Goal: Task Accomplishment & Management: Manage account settings

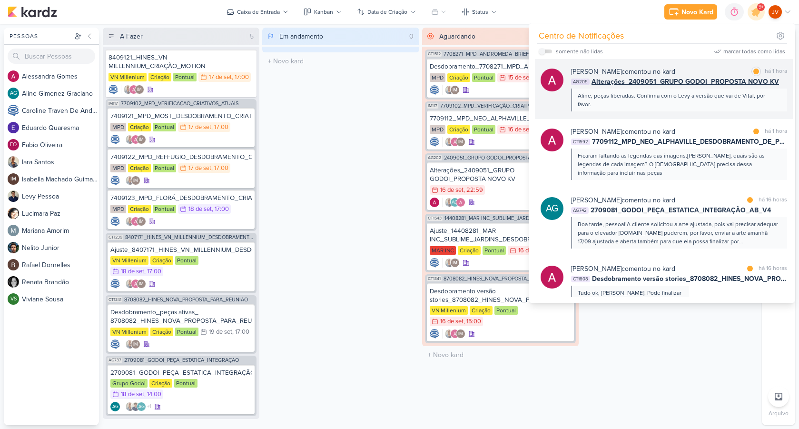
click at [617, 94] on div "Aline, peças liberadas. Confirma com o Levy a versão que vai de Vital, por favo…" at bounding box center [678, 99] width 202 height 17
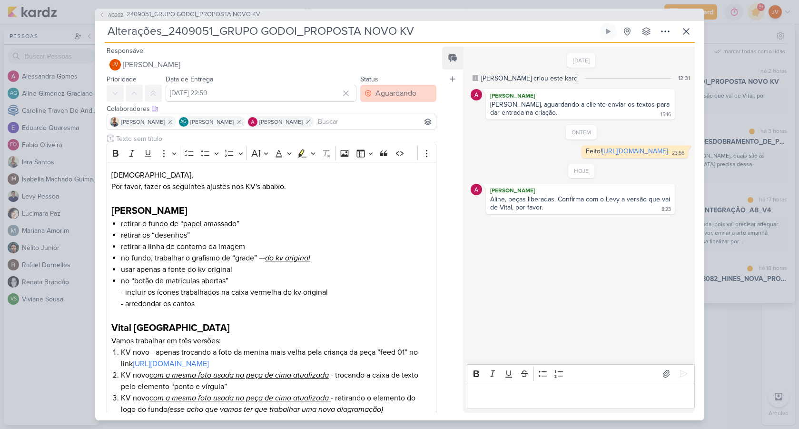
click at [382, 93] on div "Aguardando" at bounding box center [395, 93] width 41 height 11
click at [373, 162] on div "Feito" at bounding box center [377, 162] width 15 height 10
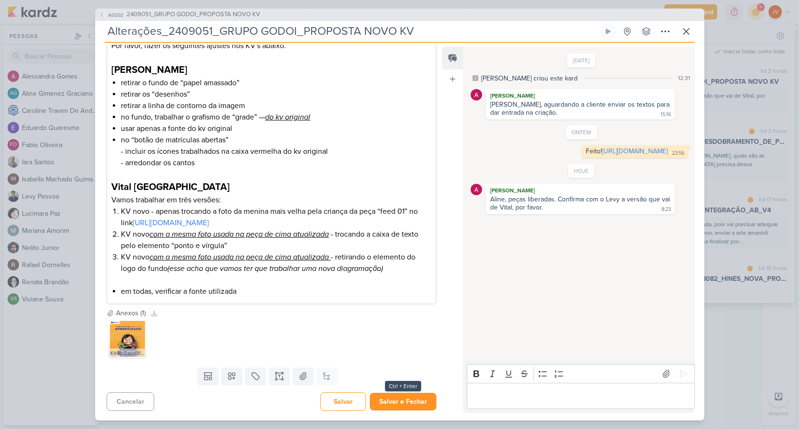
click at [397, 402] on button "Salvar e Fechar" at bounding box center [403, 401] width 67 height 18
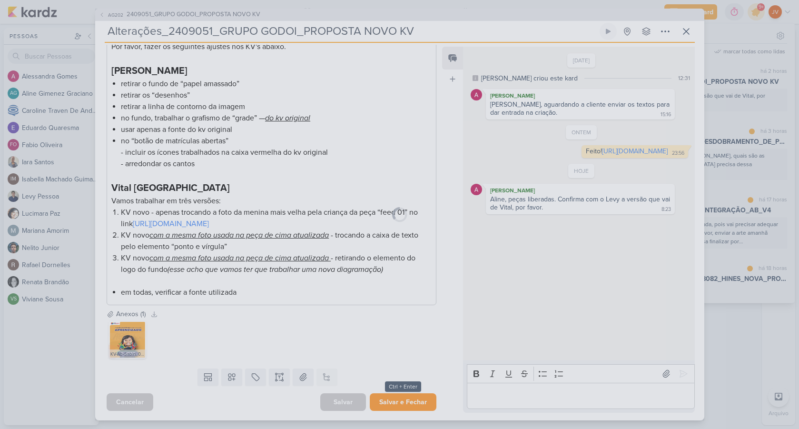
scroll to position [140, 0]
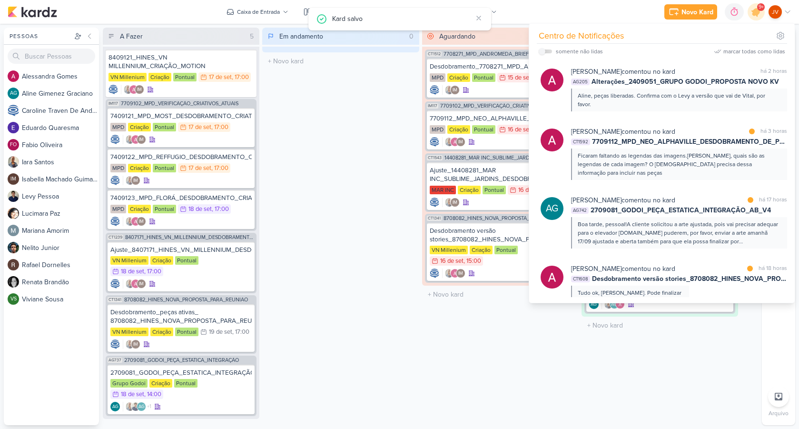
click at [352, 290] on div "Em andamento 0 Mover Para Esquerda Mover Para Direita [GEOGRAPHIC_DATA] O títul…" at bounding box center [340, 226] width 156 height 397
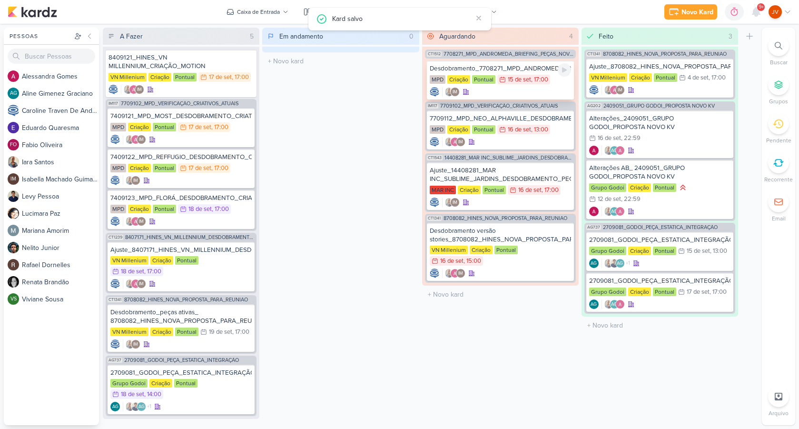
click at [506, 67] on div "Desdobramento_7708271_MPD_ANDROMEDA_BRIEFING_PEÇAS_NOVO_KV_LANÇAMENTO" at bounding box center [500, 68] width 141 height 9
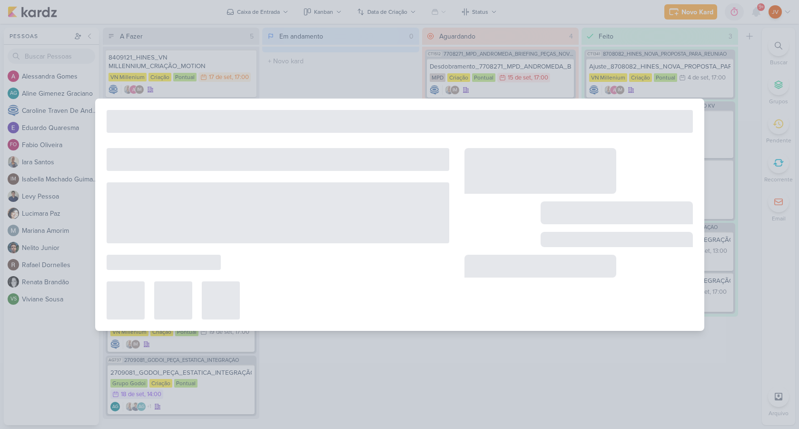
type input "Desdobramento_7708271_MPD_ANDROMEDA_BRIEFING_PEÇAS_NOVO_KV_LANÇAMENTO"
type input "15 de setembro de 2025 às 17:00"
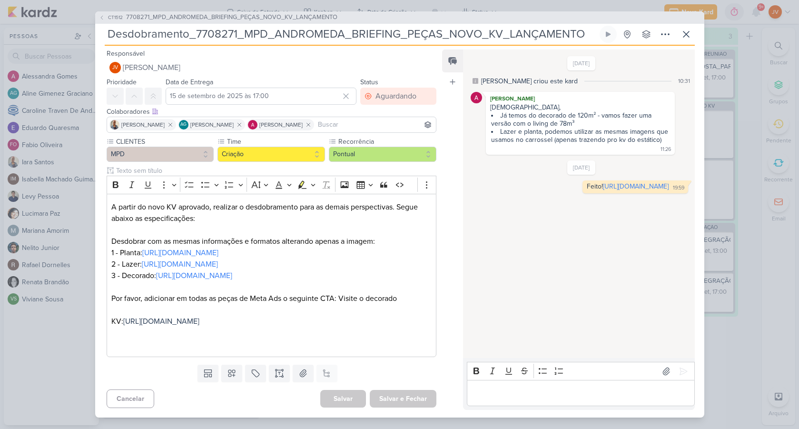
scroll to position [0, 0]
click at [745, 370] on div "CT1512 7708271_MPD_ANDROMEDA_BRIEFING_PEÇAS_NOVO_KV_LANÇAMENTO Desdobramento_77…" at bounding box center [399, 214] width 799 height 429
click at [745, 370] on div "Preferências de Quadros [GEOGRAPHIC_DATA] Organização Não tem nenhum quadro aqu…" at bounding box center [399, 226] width 799 height 405
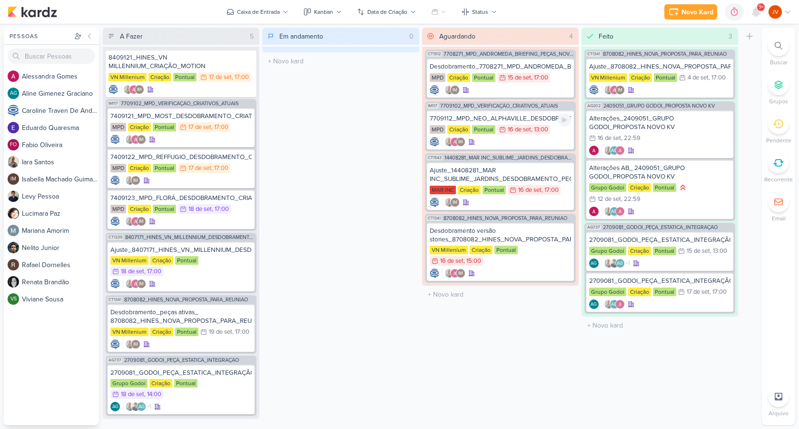
click at [504, 115] on div "7709112_MPD_NEO_ALPHAVILLE_DESDOBRAMENTO_DE_PEÇAS" at bounding box center [500, 118] width 141 height 9
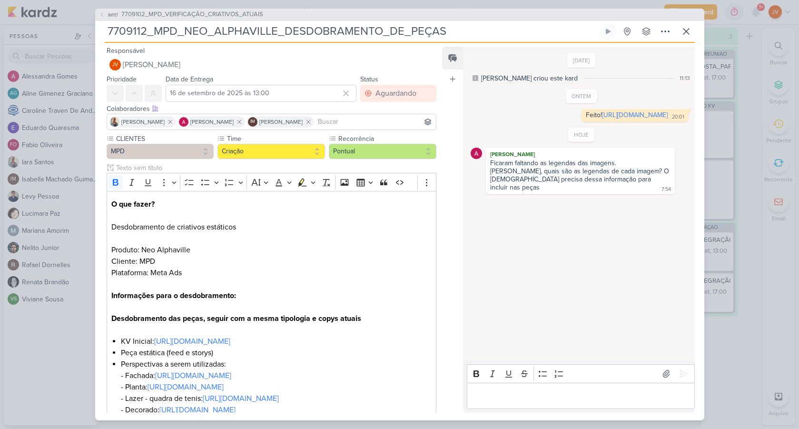
click at [743, 115] on div "IM117 7709102_MPD_VERIFICAÇÃO_CRIATIVOS_ATUAIS 7709112_MPD_NEO_ALPHAVILLE_DESDO…" at bounding box center [399, 214] width 799 height 429
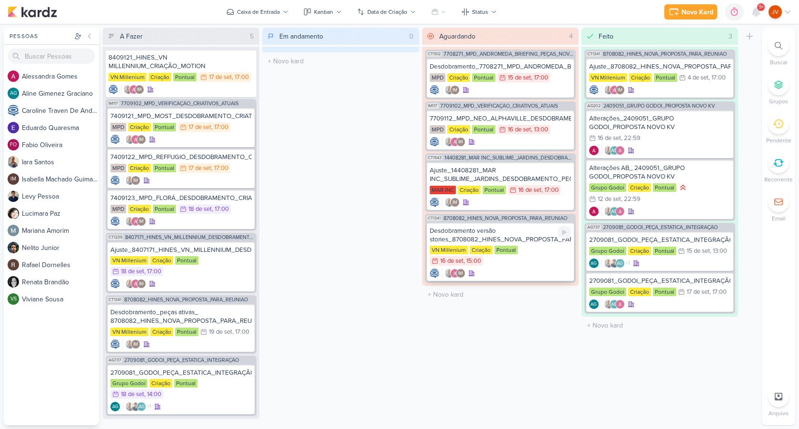
click at [495, 237] on div "Desdobramento versão stories_8708082_HINES_NOVA_PROPOSTA_PARA_REUNIAO" at bounding box center [500, 234] width 141 height 17
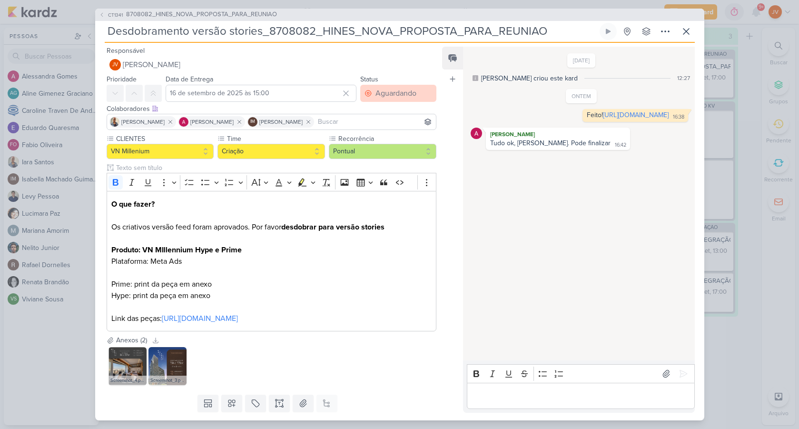
click at [396, 92] on div "Aguardando" at bounding box center [395, 93] width 41 height 11
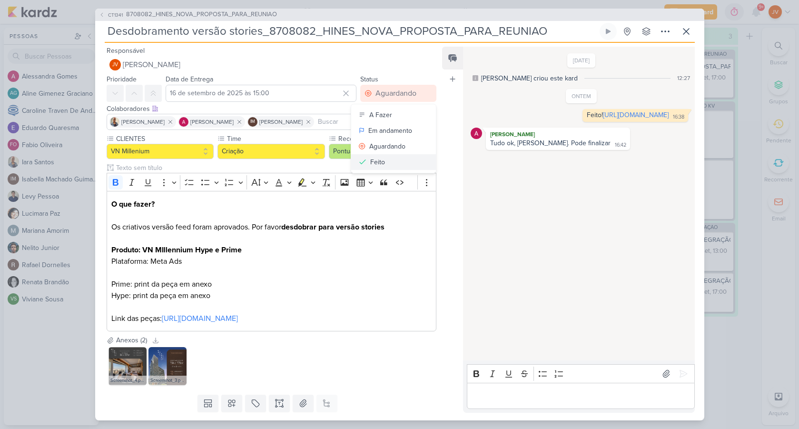
click at [376, 163] on div "Feito" at bounding box center [377, 162] width 15 height 10
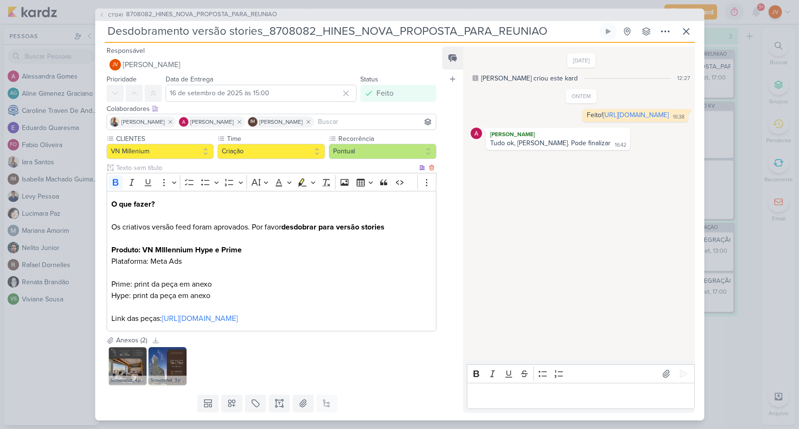
scroll to position [27, 0]
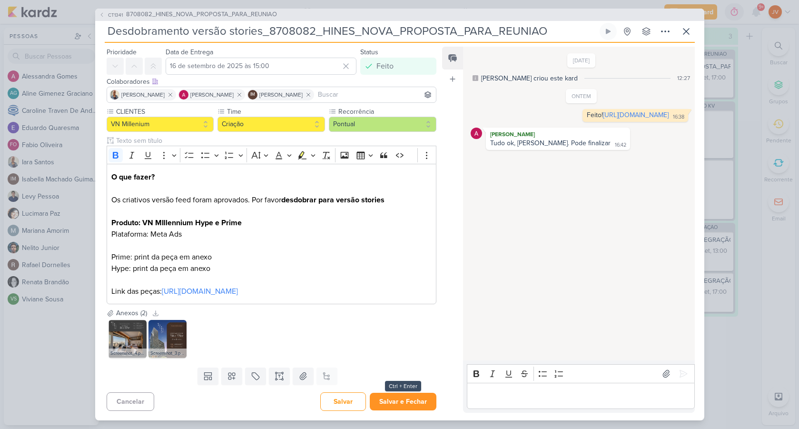
click at [401, 399] on button "Salvar e Fechar" at bounding box center [403, 401] width 67 height 18
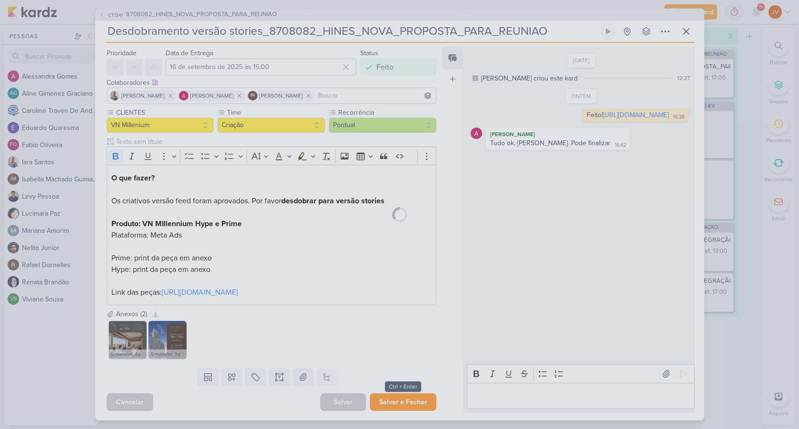
scroll to position [26, 0]
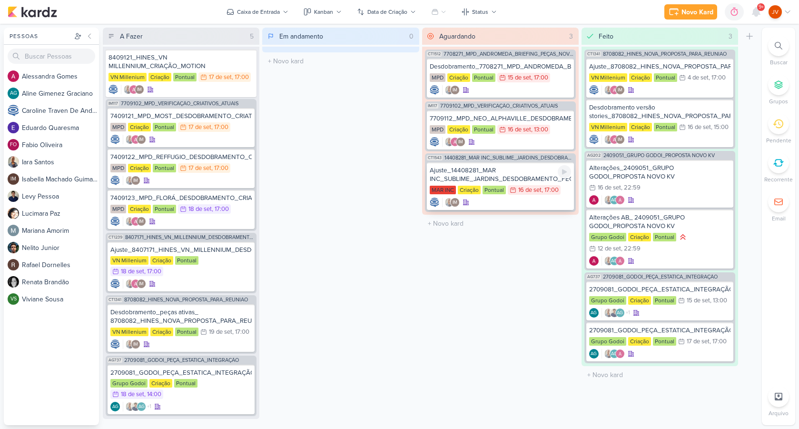
click at [517, 171] on div "Ajuste_14408281_MAR INC_SUBLIME_JARDINS_DESDOBRAMENTO_PEÇAS_META_ADS" at bounding box center [500, 174] width 141 height 17
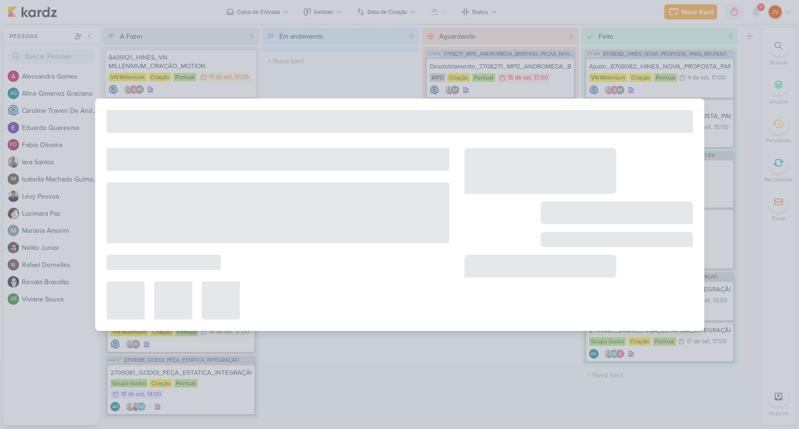
type input "Ajuste_14408281_MAR INC_SUBLIME_JARDINS_DESDOBRAMENTO_PEÇAS_META_ADS"
type input "16 de setembro de 2025 às 17:00"
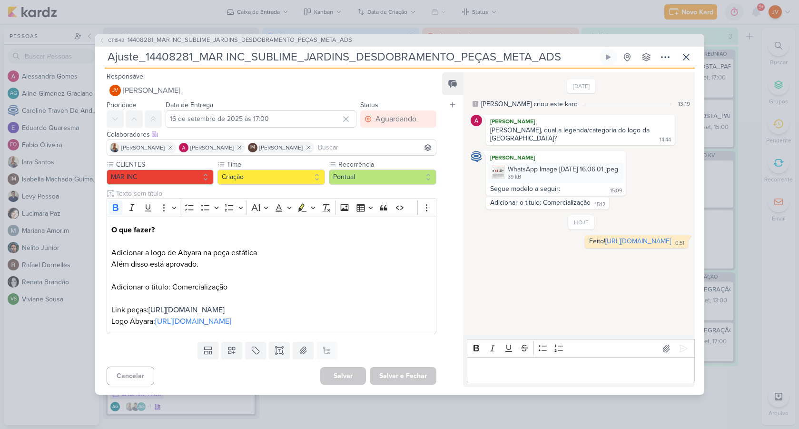
scroll to position [0, 0]
click at [685, 51] on icon at bounding box center [685, 56] width 11 height 11
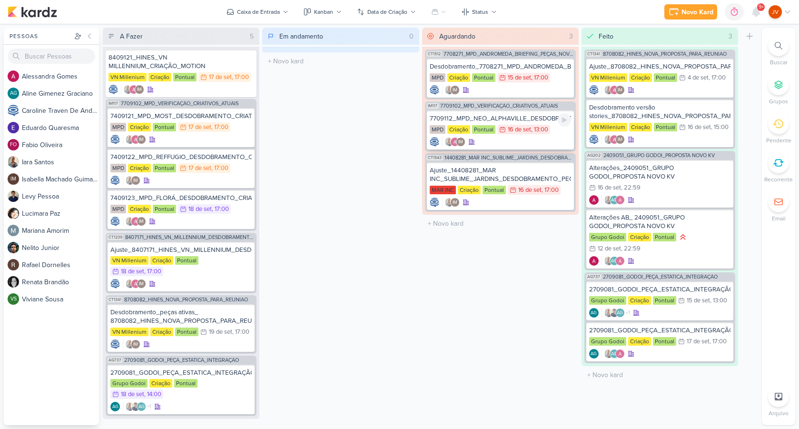
click at [527, 118] on div "7709112_MPD_NEO_ALPHAVILLE_DESDOBRAMENTO_DE_PEÇAS" at bounding box center [500, 118] width 141 height 9
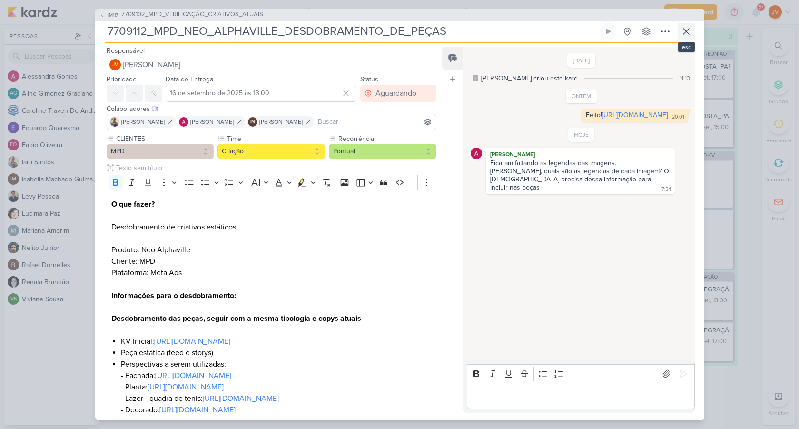
click at [685, 31] on icon at bounding box center [686, 32] width 6 height 6
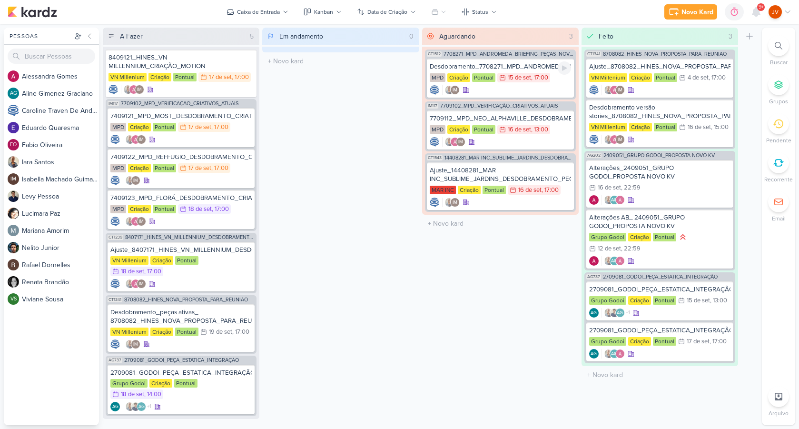
click at [537, 68] on div "Desdobramento_7708271_MPD_ANDROMEDA_BRIEFING_PEÇAS_NOVO_KV_LANÇAMENTO" at bounding box center [500, 66] width 141 height 9
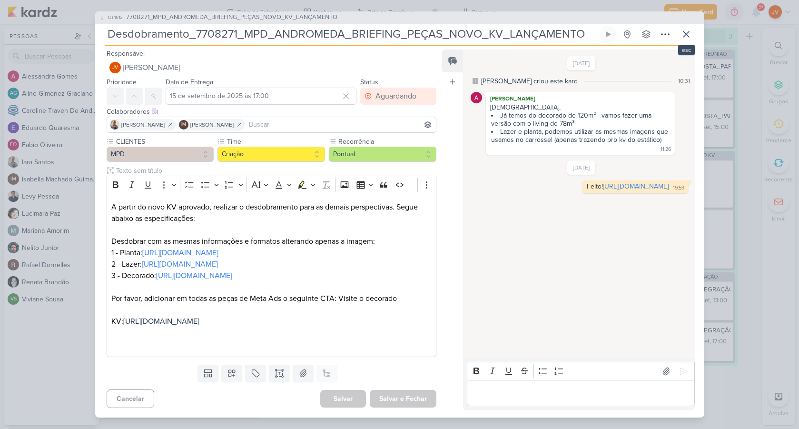
click at [688, 33] on icon at bounding box center [686, 34] width 6 height 6
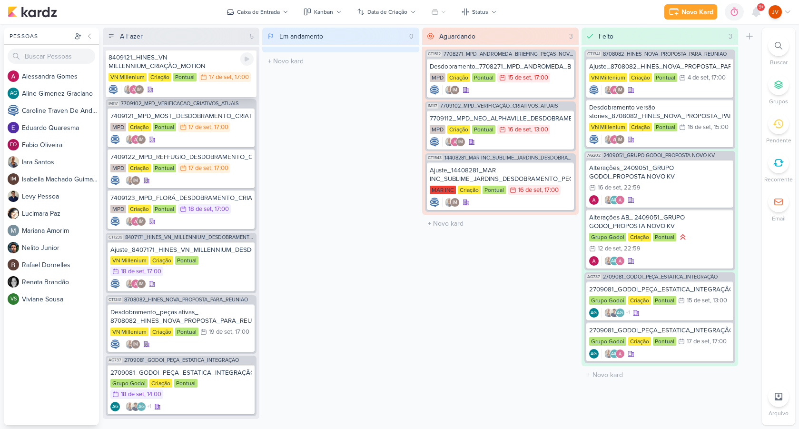
click at [211, 70] on div "8409121_HINES_VN MILLENNIUM_CRIAÇÃO_MOTION VN Millenium Criação Pontual 17/9 [D…" at bounding box center [181, 73] width 151 height 48
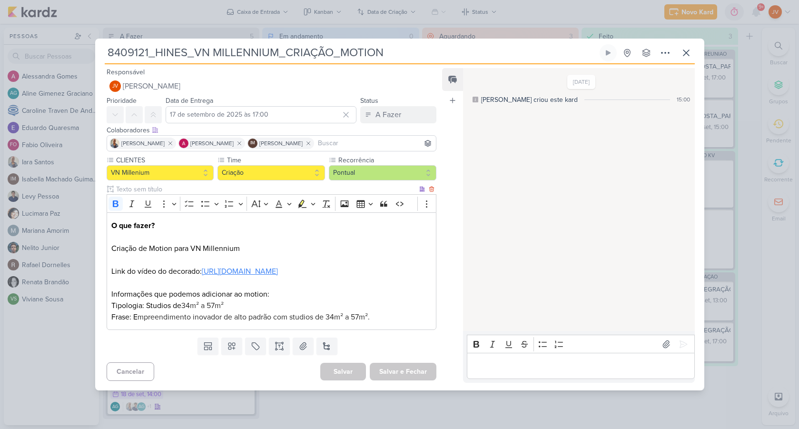
click at [220, 276] on link "[URL][DOMAIN_NAME]" at bounding box center [240, 271] width 76 height 10
click at [687, 47] on icon at bounding box center [685, 52] width 11 height 11
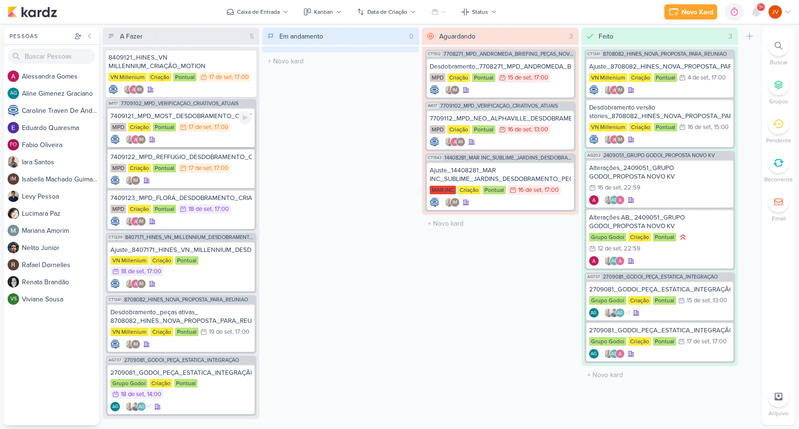
click at [194, 118] on div "7409121_MPD_MOST_DESDOBRAMENTO_CRIATIVOS" at bounding box center [180, 116] width 141 height 9
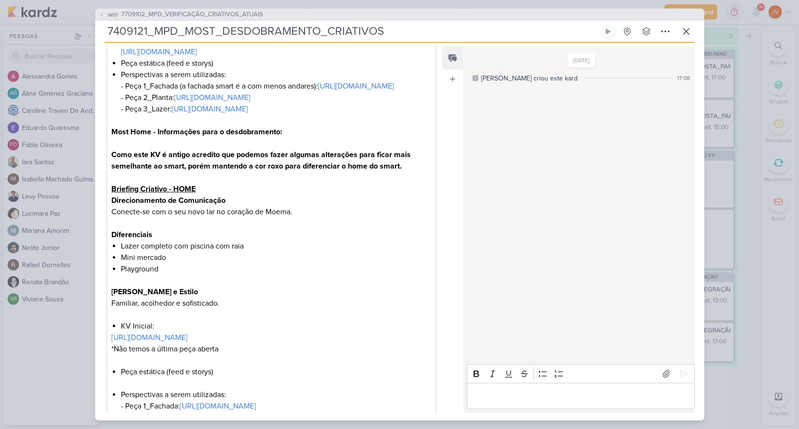
scroll to position [141, 0]
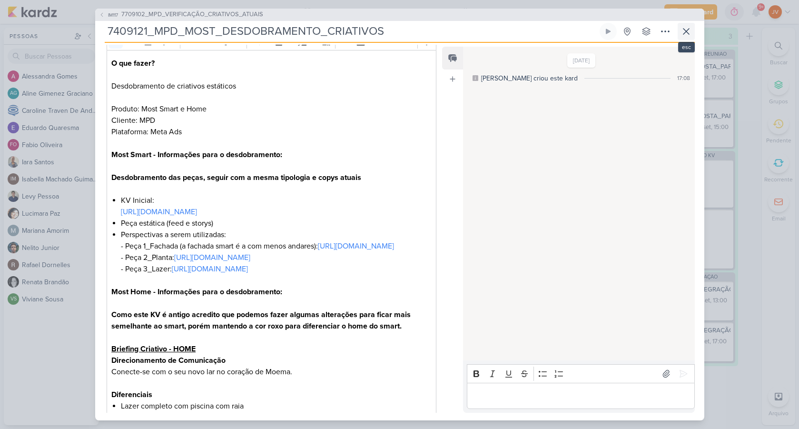
click at [688, 31] on icon at bounding box center [685, 31] width 11 height 11
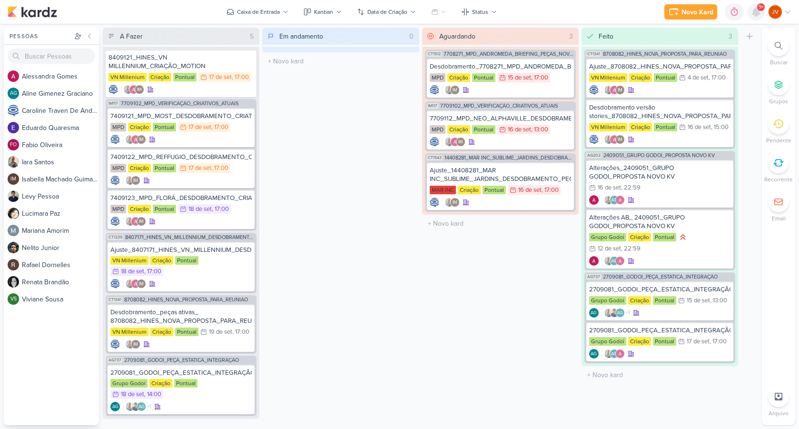
click at [757, 12] on icon at bounding box center [756, 12] width 8 height 9
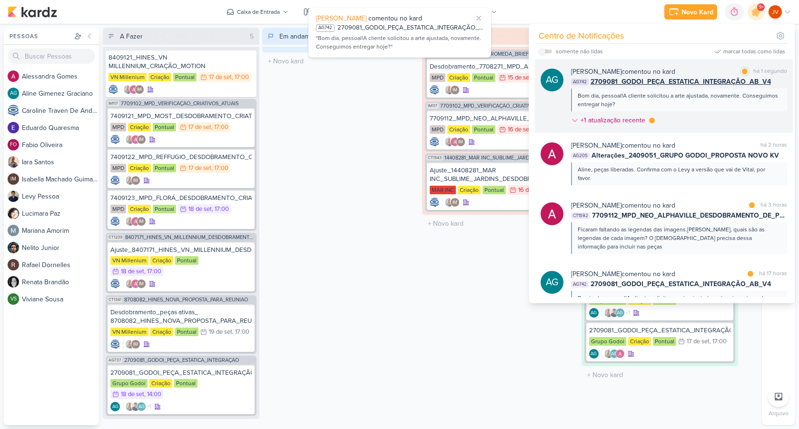
click at [661, 94] on div "Bom dia, pessoal!A cliente solicitou a arte ajustada, novamente. Conseguimos en…" at bounding box center [678, 99] width 202 height 17
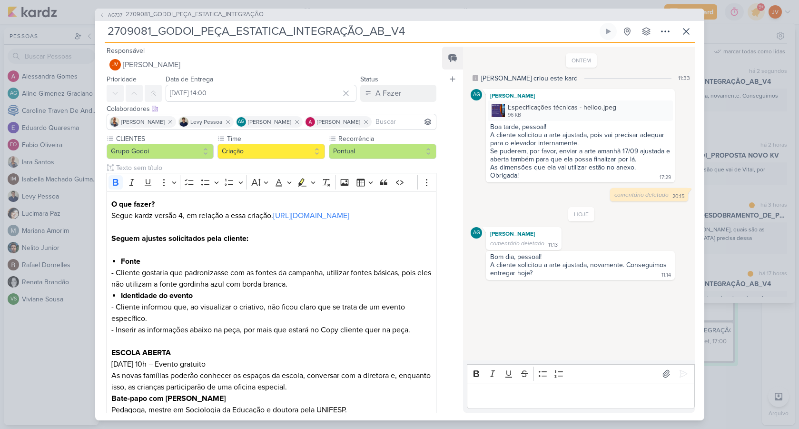
click at [550, 389] on div "Editor editing area: main" at bounding box center [580, 395] width 227 height 26
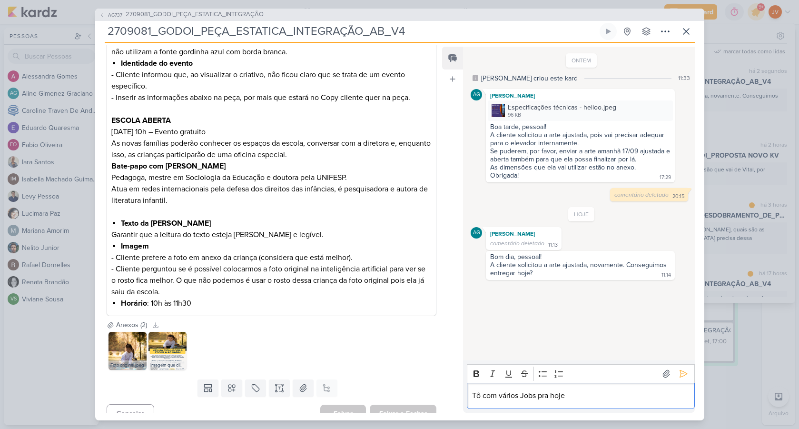
scroll to position [267, 0]
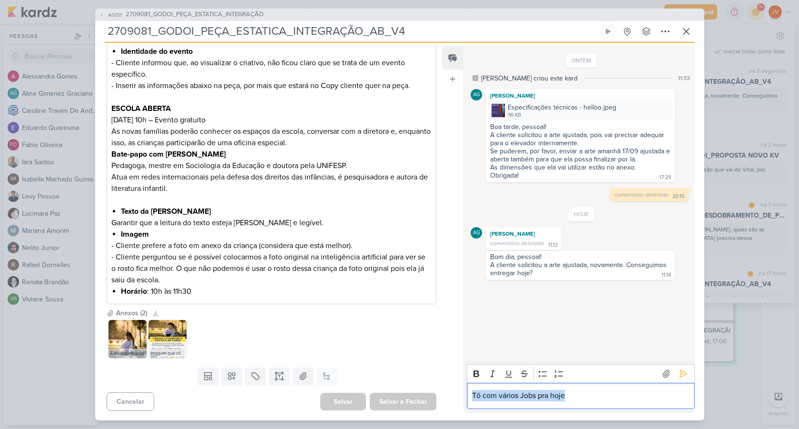
drag, startPoint x: 567, startPoint y: 391, endPoint x: 465, endPoint y: 376, distance: 103.7
click at [465, 376] on div "Rich Text Editor Bold Italic Underline Strikethrough Bulleted List Numbered Lis…" at bounding box center [578, 386] width 231 height 52
click at [685, 31] on icon at bounding box center [686, 32] width 6 height 6
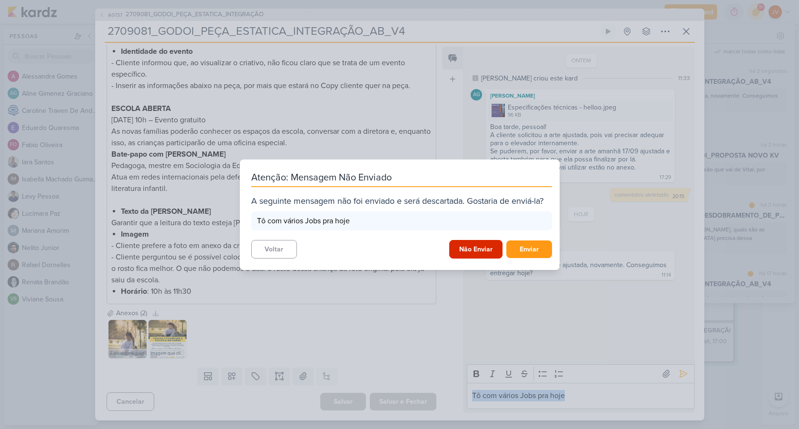
click at [476, 249] on button "Não Enviar" at bounding box center [475, 249] width 53 height 19
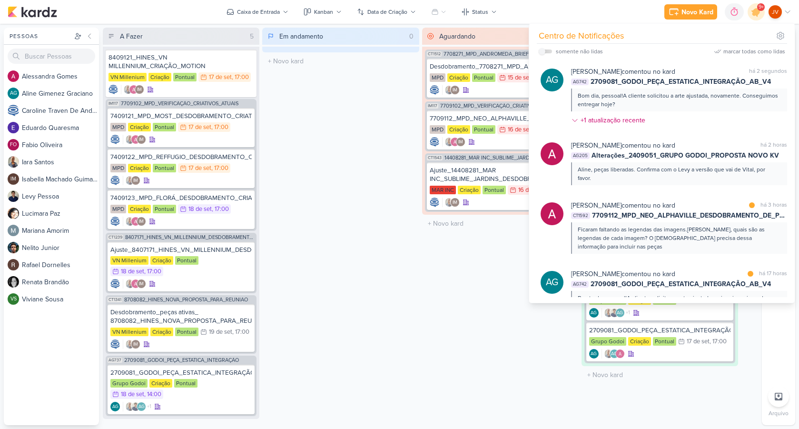
click at [430, 332] on div "Aguardando 3 Mover Para Esquerda Mover Para Direita [GEOGRAPHIC_DATA] CT1512 77…" at bounding box center [500, 226] width 156 height 397
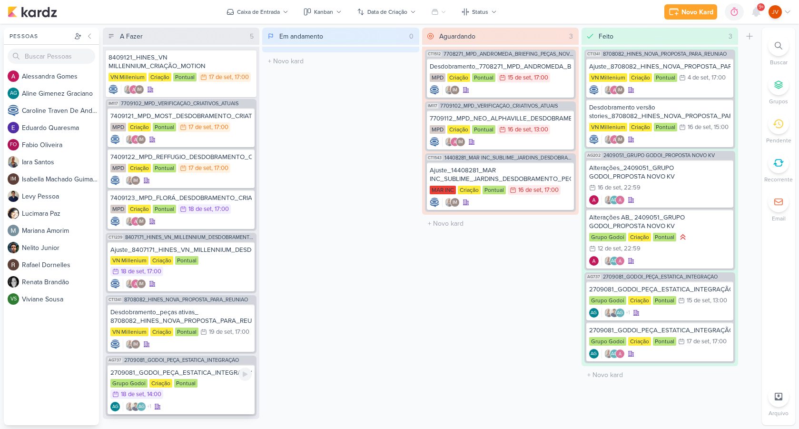
click at [216, 373] on div "2709081_GODOI_PEÇA_ESTATICA_INTEGRAÇÃO_AB_V4" at bounding box center [180, 372] width 141 height 9
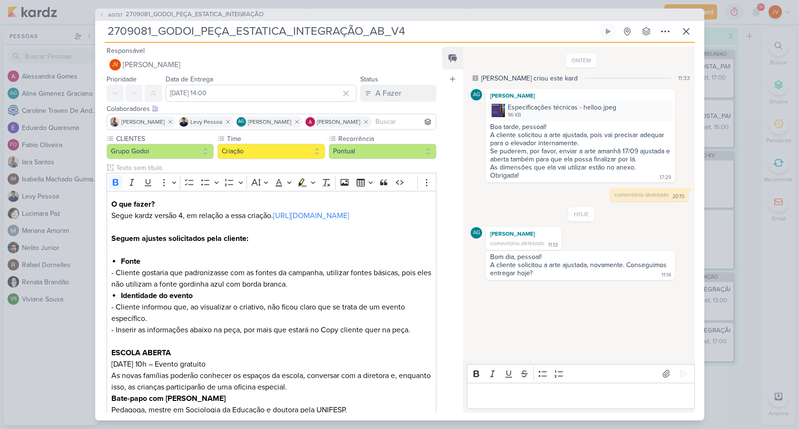
drag, startPoint x: 35, startPoint y: 382, endPoint x: 40, endPoint y: 382, distance: 5.3
click at [33, 383] on div "AG737 2709081_GODOI_PEÇA_ESTATICA_INTEGRAÇÃO 2709081_GODOI_PEÇA_ESTATICA_INTEGR…" at bounding box center [399, 214] width 799 height 429
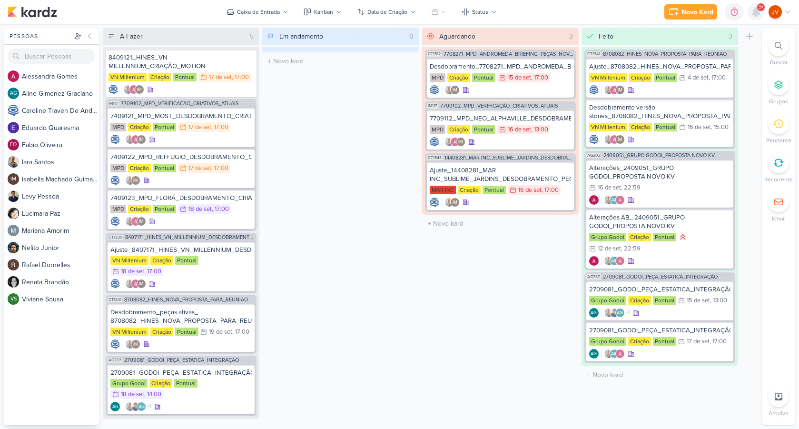
click at [757, 12] on icon at bounding box center [756, 12] width 8 height 9
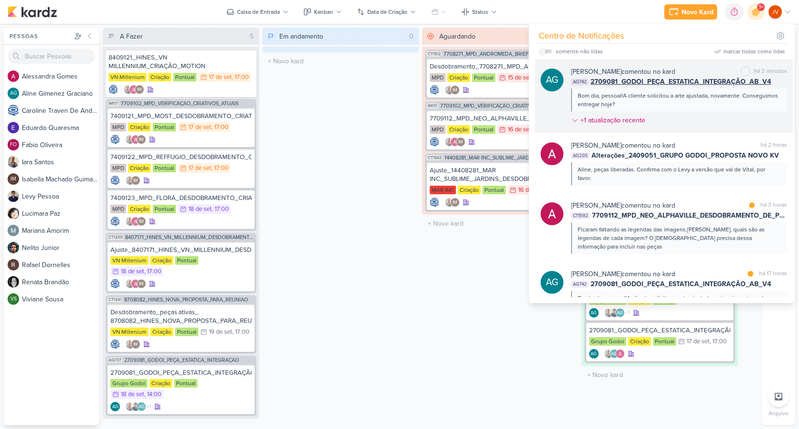
click at [671, 80] on span "2709081_GODOI_PEÇA_ESTATICA_INTEGRAÇÃO_AB_V4" at bounding box center [680, 82] width 180 height 10
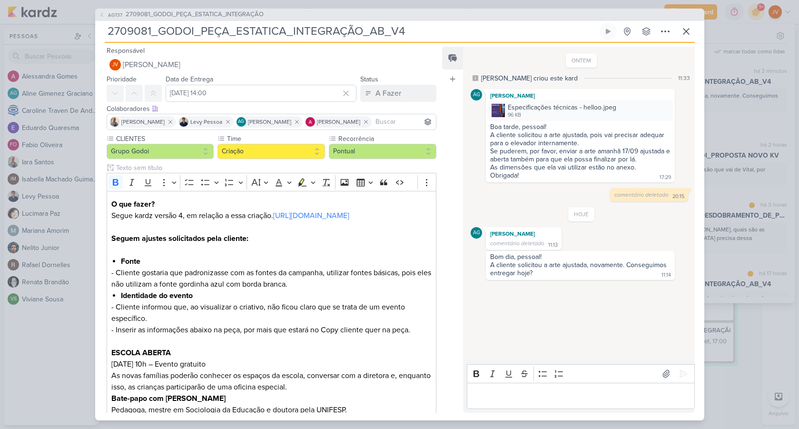
click at [537, 404] on div "Editor editing area: main" at bounding box center [580, 395] width 227 height 26
click at [546, 398] on p "Bom dia, o prazo do Job tá pra amanhã." at bounding box center [580, 395] width 217 height 11
click at [612, 395] on p "Bom dia, o prazo do job tá pra amanhã." at bounding box center [580, 395] width 217 height 11
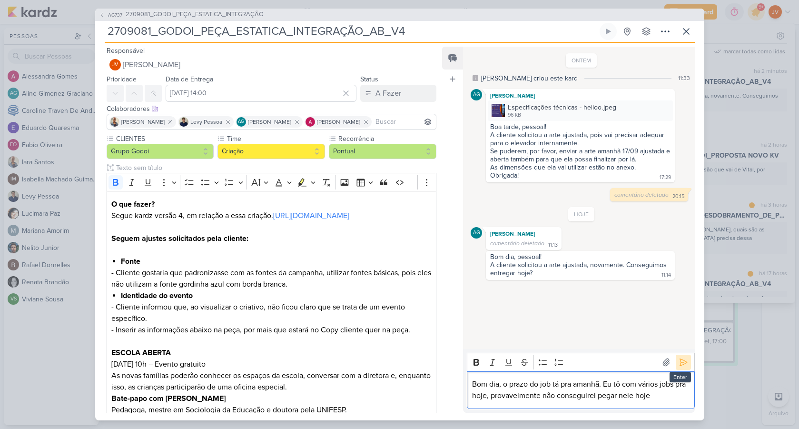
click at [681, 362] on icon at bounding box center [683, 362] width 10 height 10
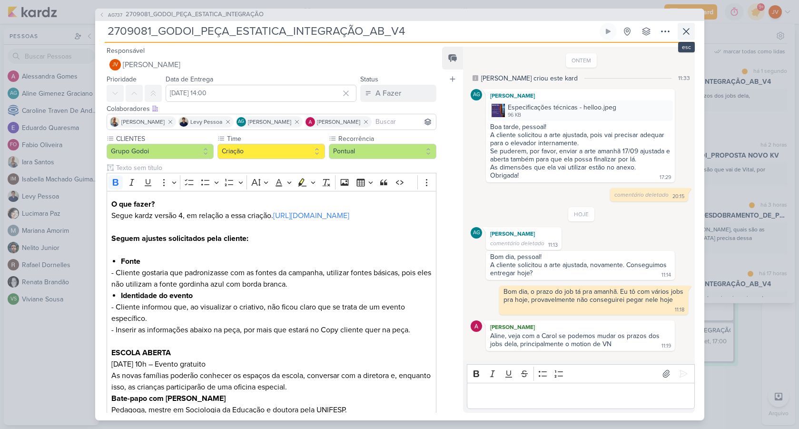
click at [691, 34] on icon at bounding box center [685, 31] width 11 height 11
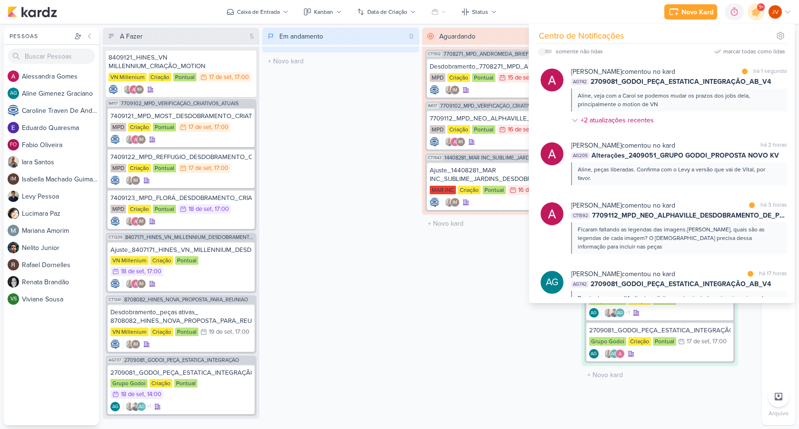
click at [407, 344] on div "Em andamento 0 Mover Para Esquerda Mover Para Direita [GEOGRAPHIC_DATA] O títul…" at bounding box center [340, 226] width 156 height 397
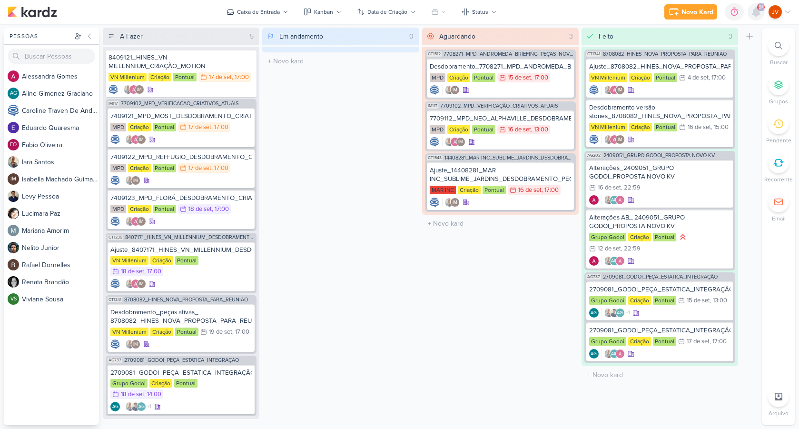
click at [759, 10] on div "9+" at bounding box center [755, 11] width 17 height 17
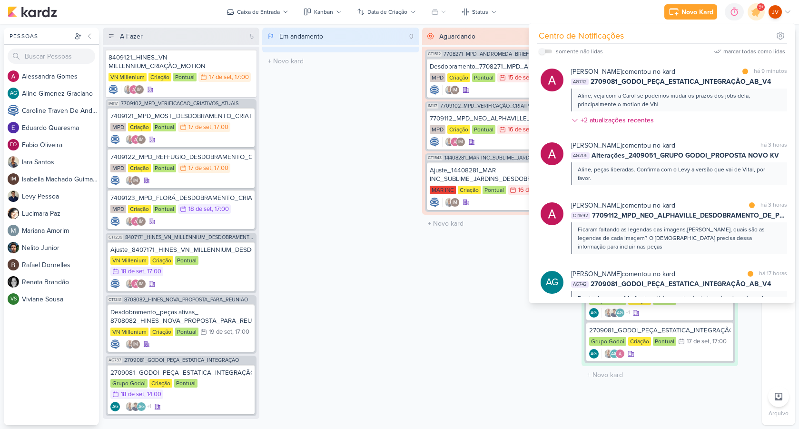
click at [689, 103] on div "Aline, veja com a Carol se podemos mudar os prazos dos jobs dela, principalment…" at bounding box center [678, 99] width 202 height 17
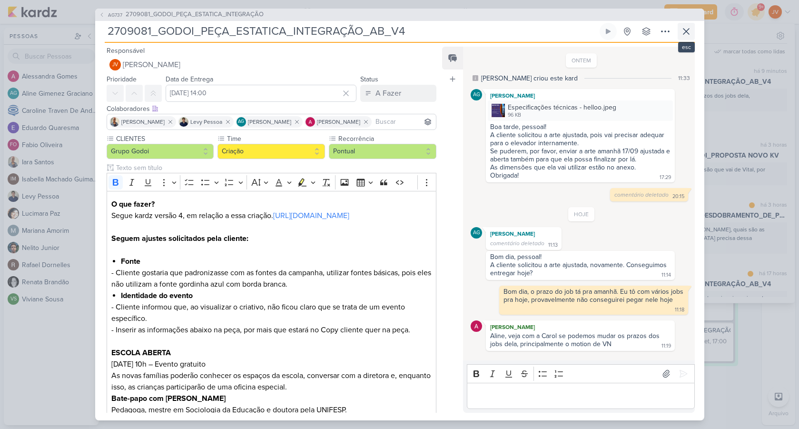
click at [684, 33] on icon at bounding box center [686, 32] width 6 height 6
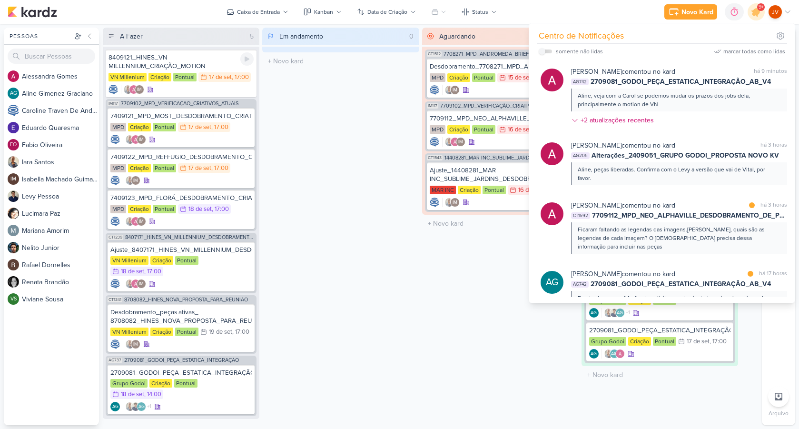
click at [191, 61] on div "8409121_HINES_VN MILLENNIUM_CRIAÇÃO_MOTION" at bounding box center [180, 61] width 145 height 17
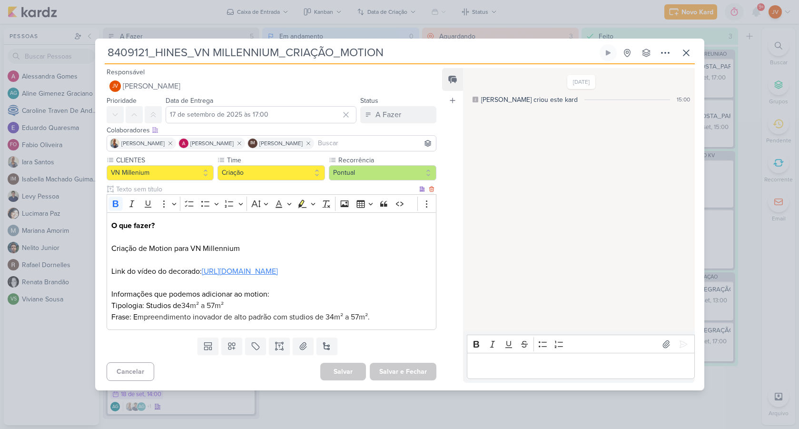
click at [278, 276] on link "[URL][DOMAIN_NAME]" at bounding box center [240, 271] width 76 height 10
click at [635, 181] on div "[DATE] [PERSON_NAME] criou este kard 15:00" at bounding box center [578, 200] width 230 height 262
click at [689, 47] on icon at bounding box center [685, 52] width 11 height 11
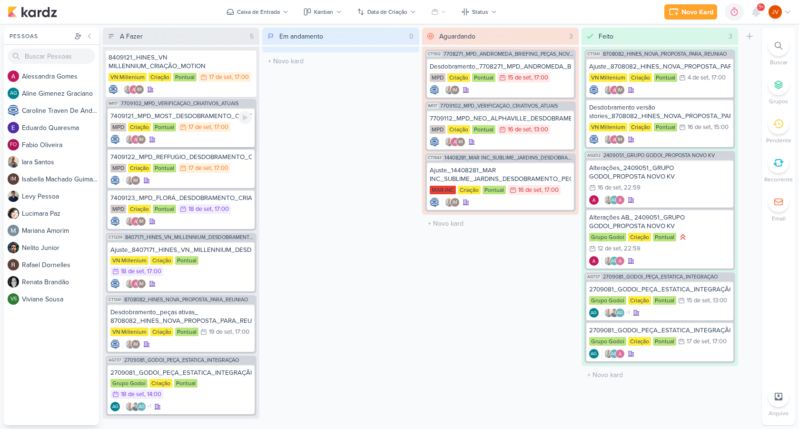
click at [205, 117] on div "7409121_MPD_MOST_DESDOBRAMENTO_CRIATIVOS" at bounding box center [180, 116] width 141 height 9
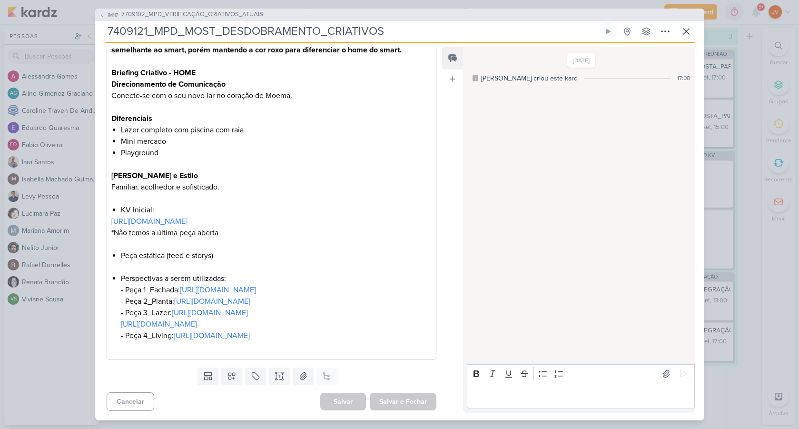
scroll to position [508, 0]
click at [67, 367] on div "IM117 7709102_MPD_VERIFICAÇÃO_CRIATIVOS_ATUAIS 7409121_MPD_MOST_DESDOBRAMENTO_C…" at bounding box center [399, 214] width 799 height 429
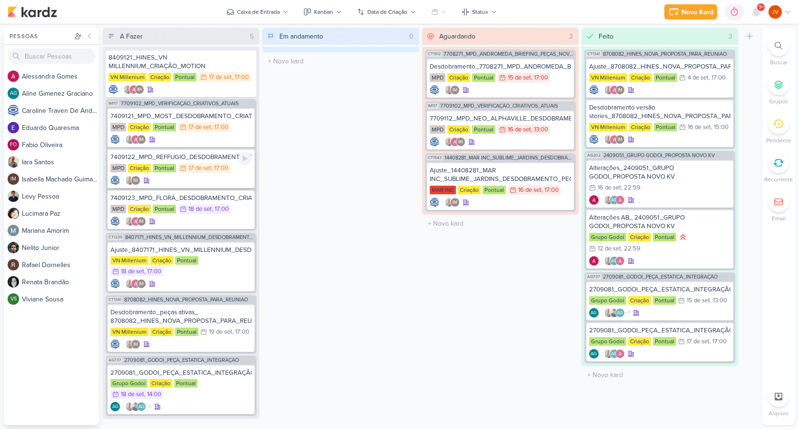
click at [216, 158] on div "7409122_MPD_REFFUGIO_DESDOBRAMENTO_CRIATIVOS" at bounding box center [180, 157] width 141 height 9
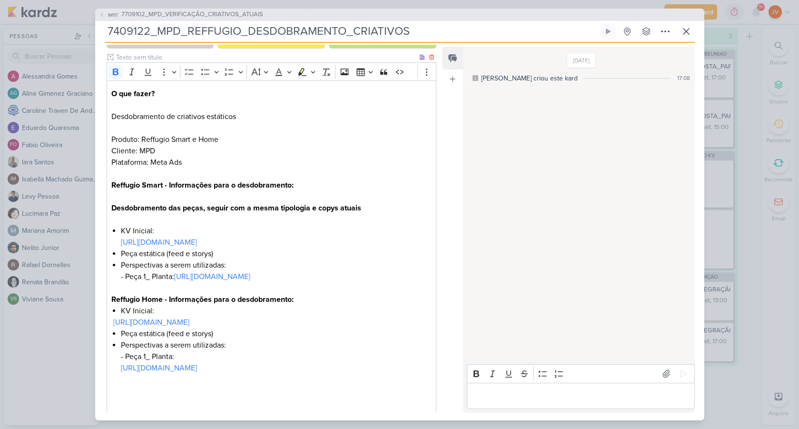
scroll to position [177, 0]
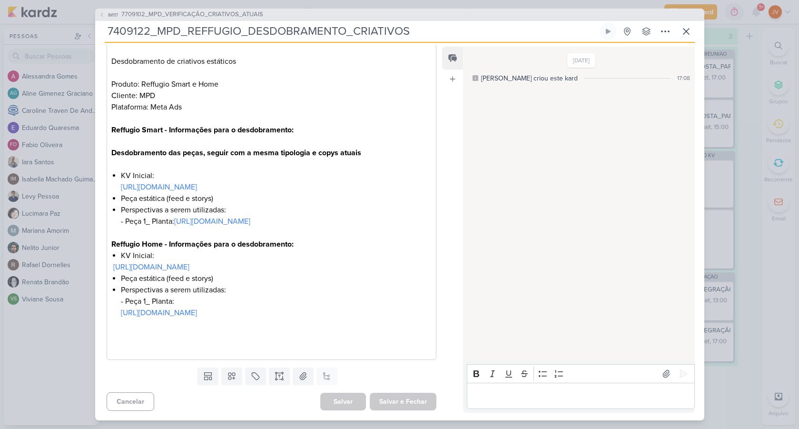
click at [37, 382] on div "IM117 7709102_MPD_VERIFICAÇÃO_CRIATIVOS_ATUAIS 7409122_MPD_REFFUGIO_DESDOBRAMEN…" at bounding box center [399, 214] width 799 height 429
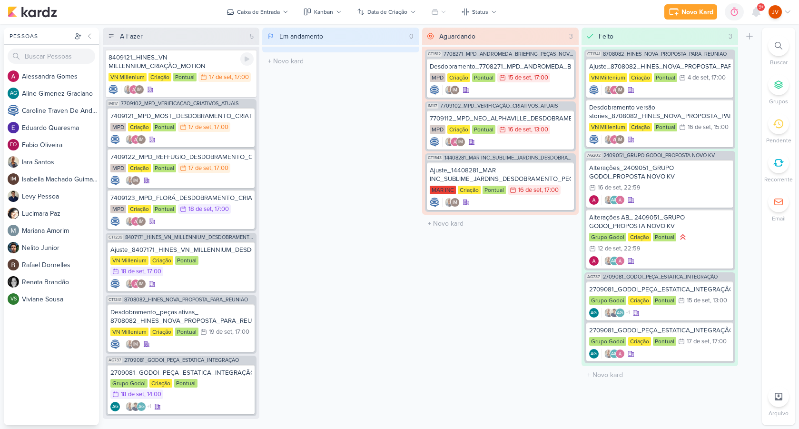
click at [211, 67] on div "8409121_HINES_VN MILLENNIUM_CRIAÇÃO_MOTION" at bounding box center [180, 61] width 145 height 17
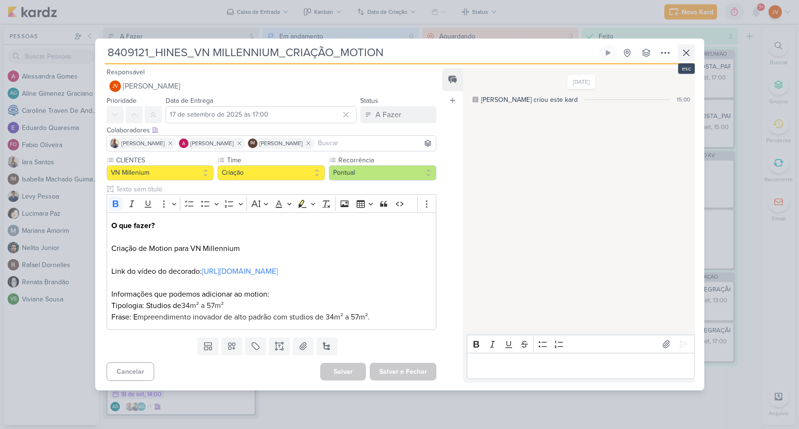
click at [686, 48] on icon at bounding box center [685, 52] width 11 height 11
